Goal: Navigation & Orientation: Find specific page/section

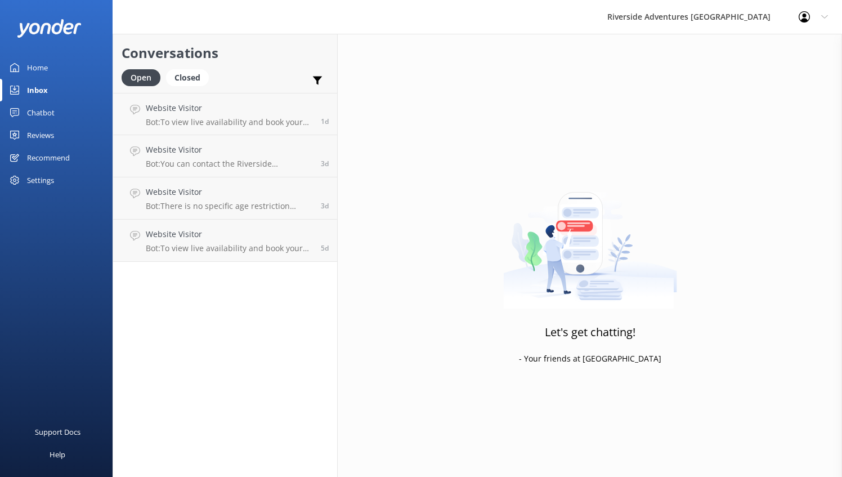
click at [31, 63] on div "Home" at bounding box center [37, 67] width 21 height 23
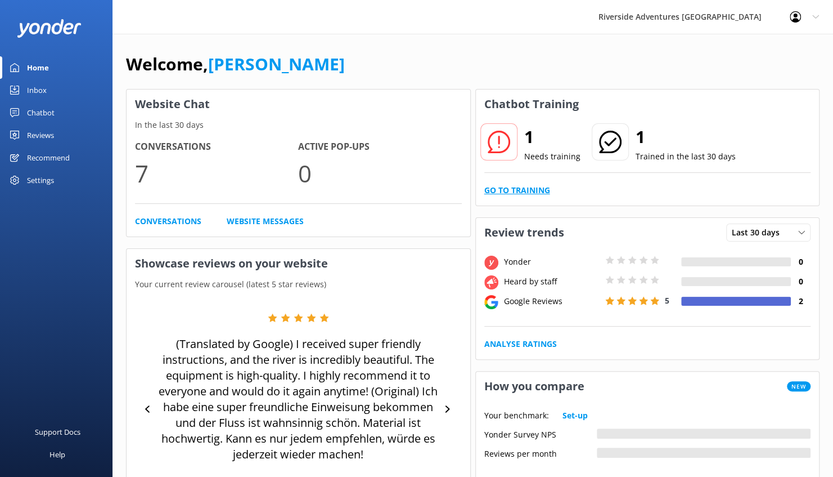
click at [501, 190] on link "Go to Training" at bounding box center [517, 190] width 66 height 12
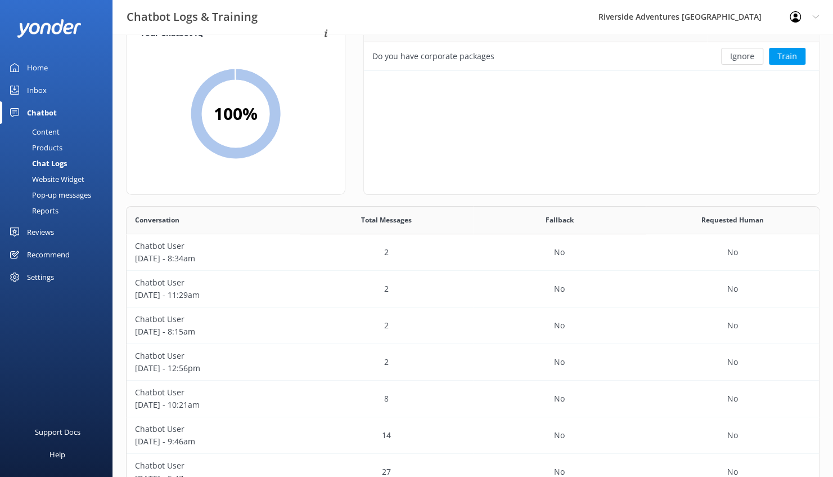
scroll to position [28, 0]
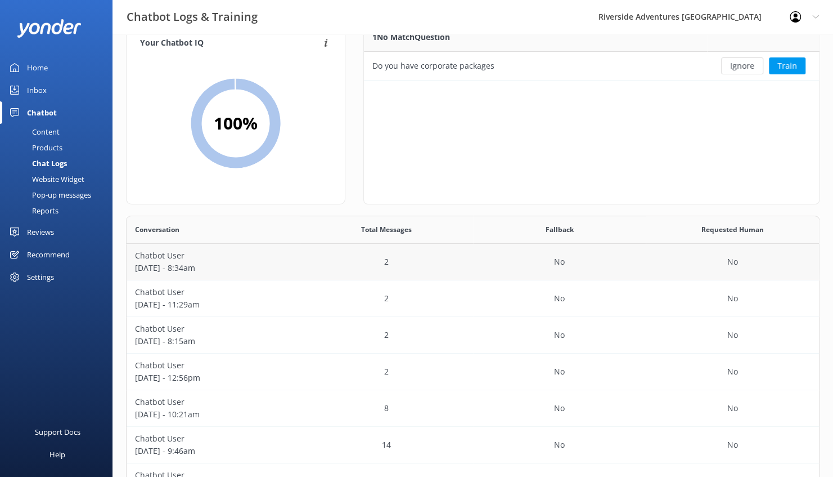
click at [232, 254] on p "Chatbot User" at bounding box center [213, 255] width 156 height 12
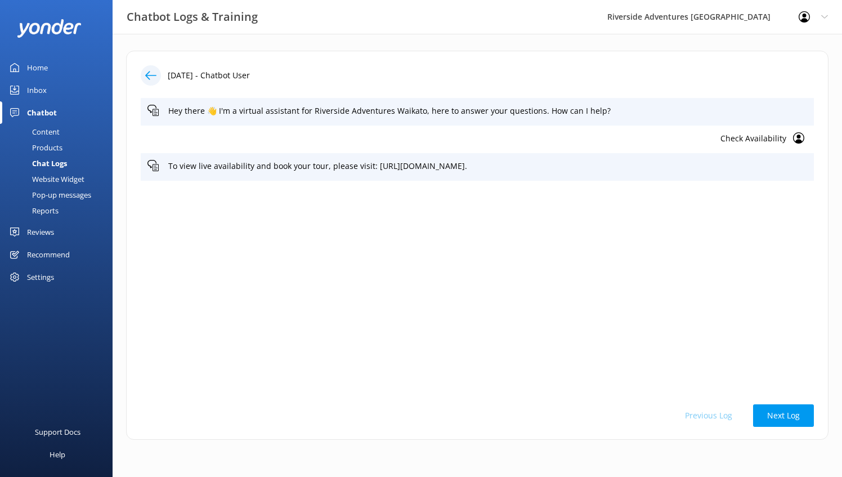
click at [42, 64] on div "Home" at bounding box center [37, 67] width 21 height 23
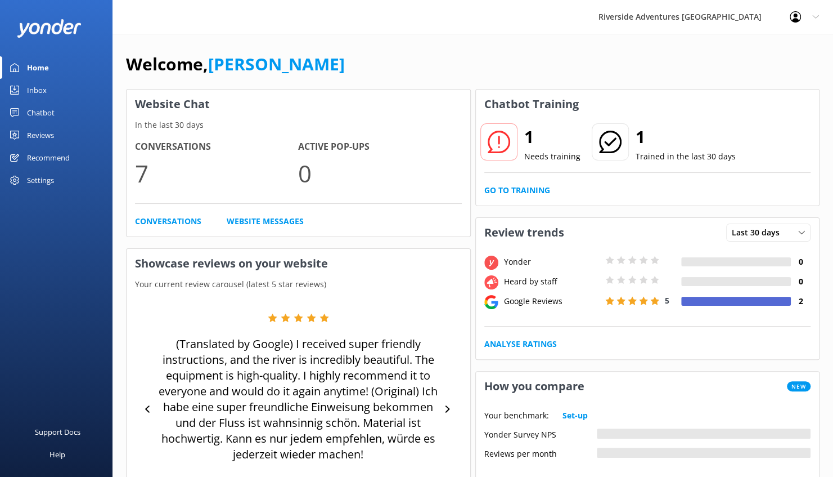
click at [50, 89] on link "Inbox" at bounding box center [56, 90] width 113 height 23
